Goal: Task Accomplishment & Management: Complete application form

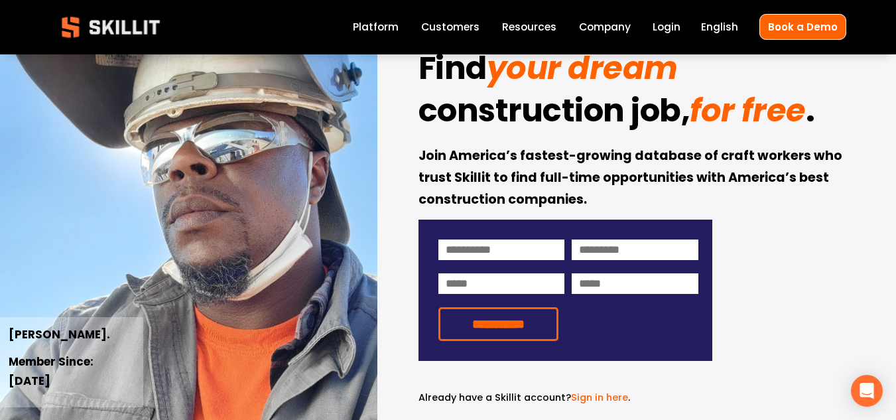
scroll to position [80, 0]
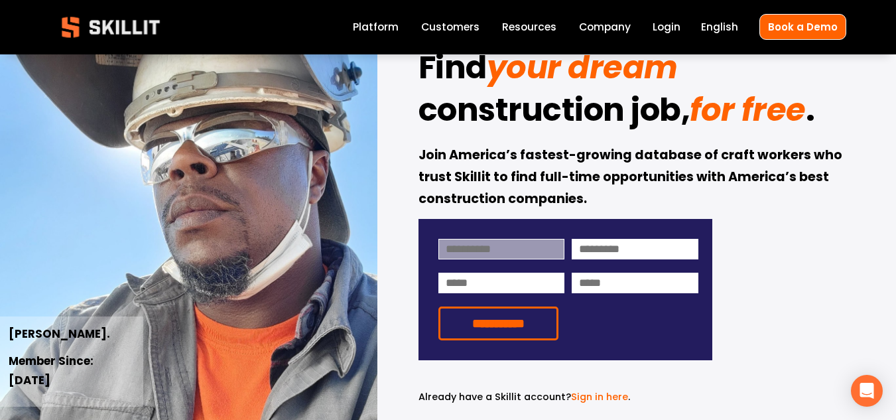
click at [506, 255] on input at bounding box center [501, 249] width 127 height 21
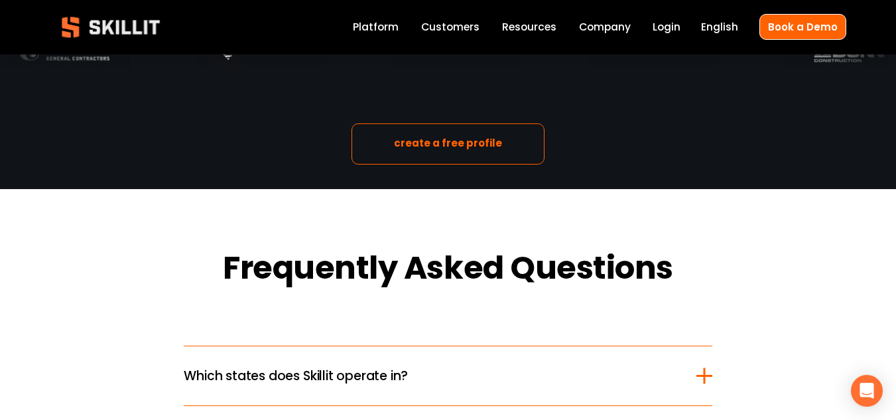
scroll to position [1375, 0]
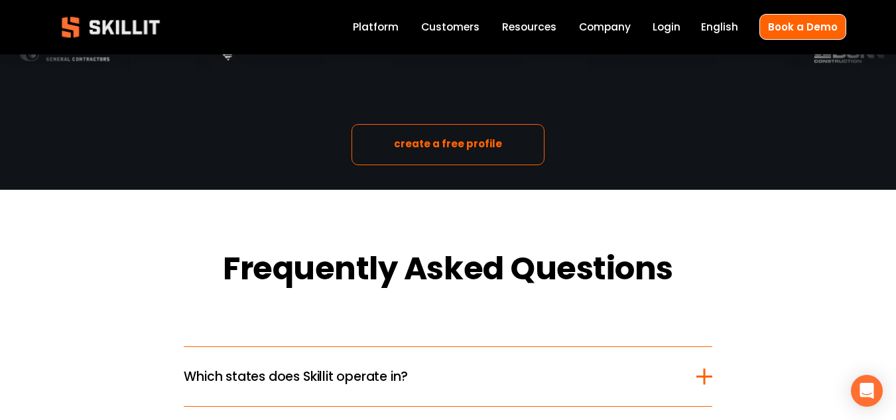
click at [673, 28] on link "Login" at bounding box center [667, 28] width 28 height 18
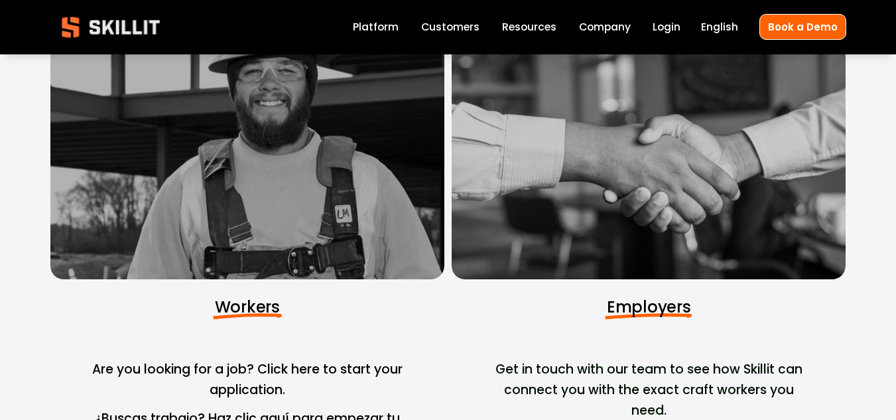
click at [333, 208] on div at bounding box center [247, 160] width 394 height 237
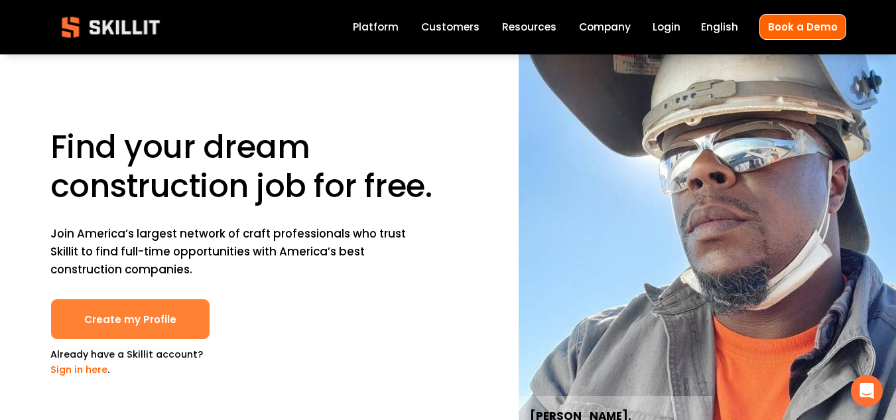
click at [140, 318] on link "Create my Profile" at bounding box center [130, 320] width 160 height 42
